Goal: Find specific page/section

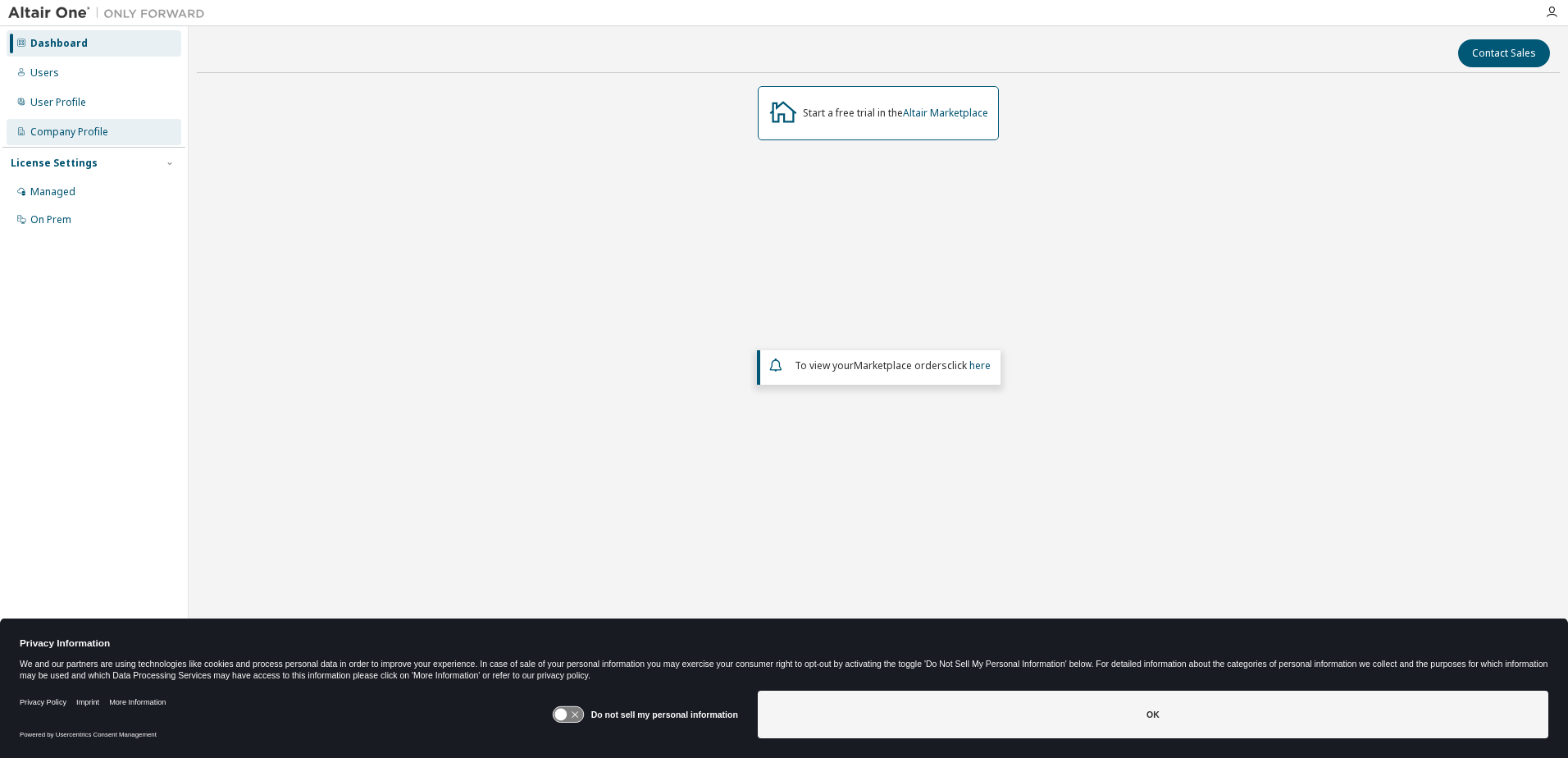
click at [71, 132] on div "Company Profile" at bounding box center [68, 132] width 78 height 13
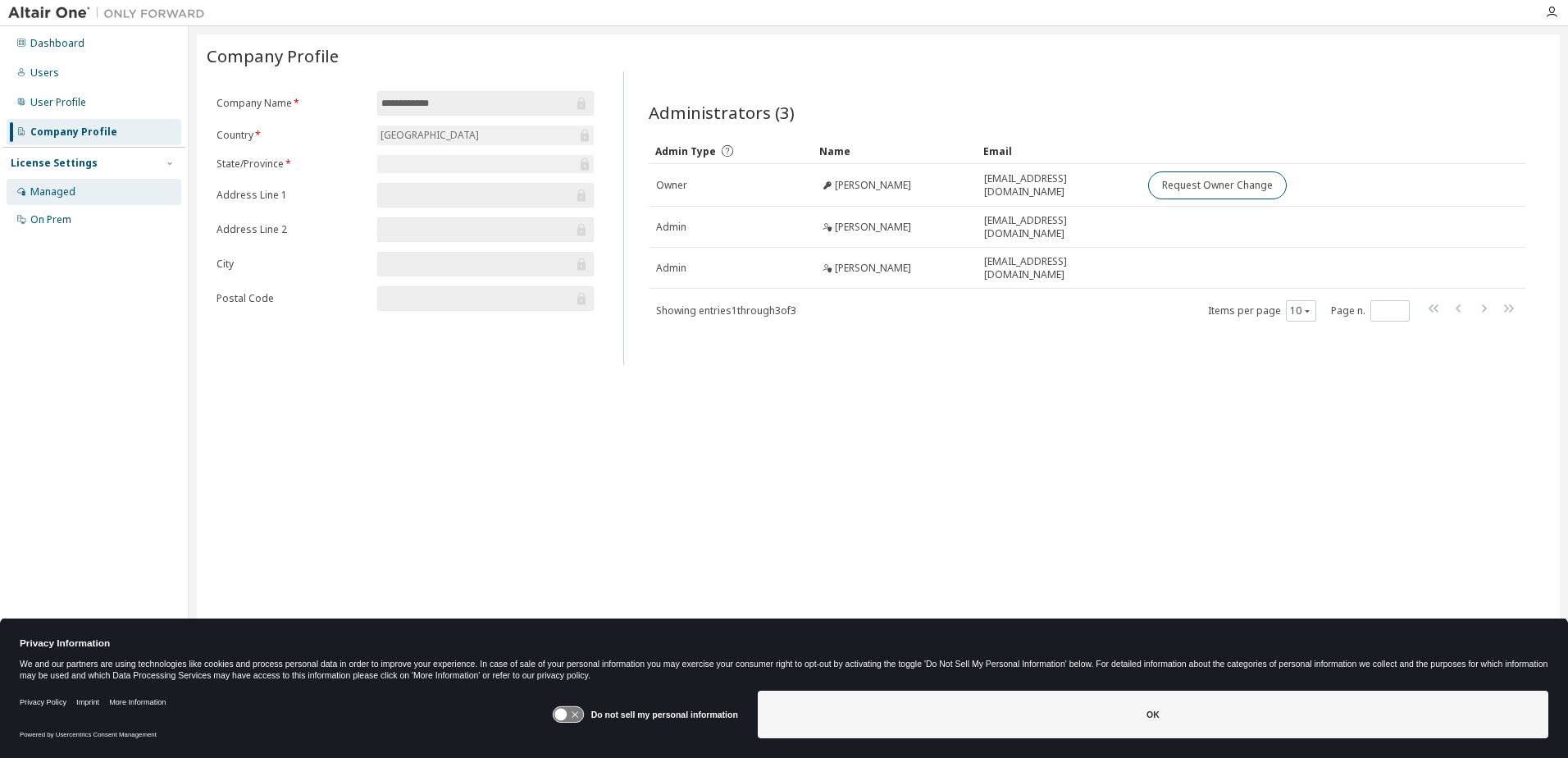
click at [64, 190] on div "Managed" at bounding box center [53, 192] width 45 height 13
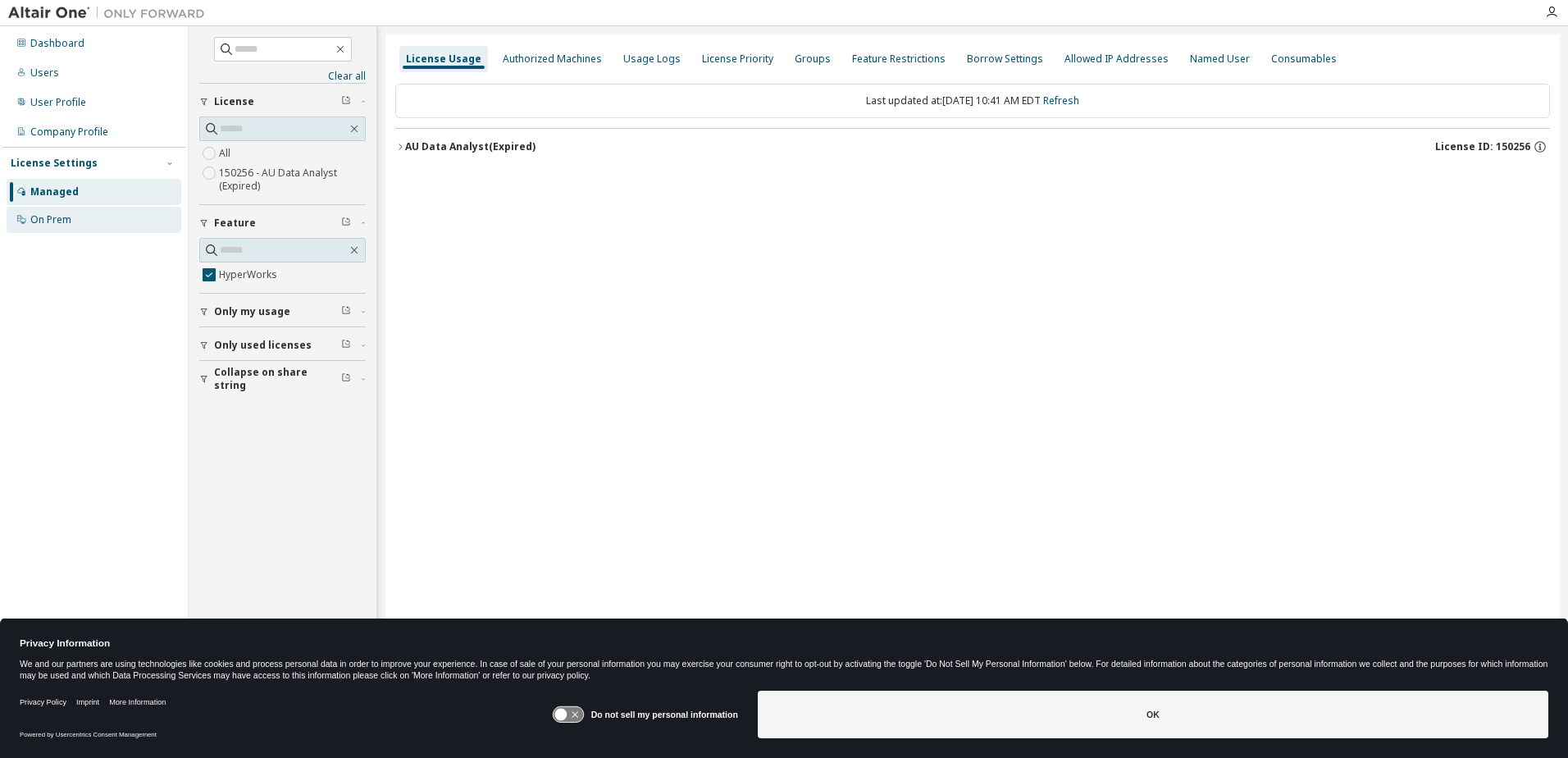
click at [66, 224] on div "On Prem" at bounding box center [50, 220] width 41 height 13
